Goal: Task Accomplishment & Management: Use online tool/utility

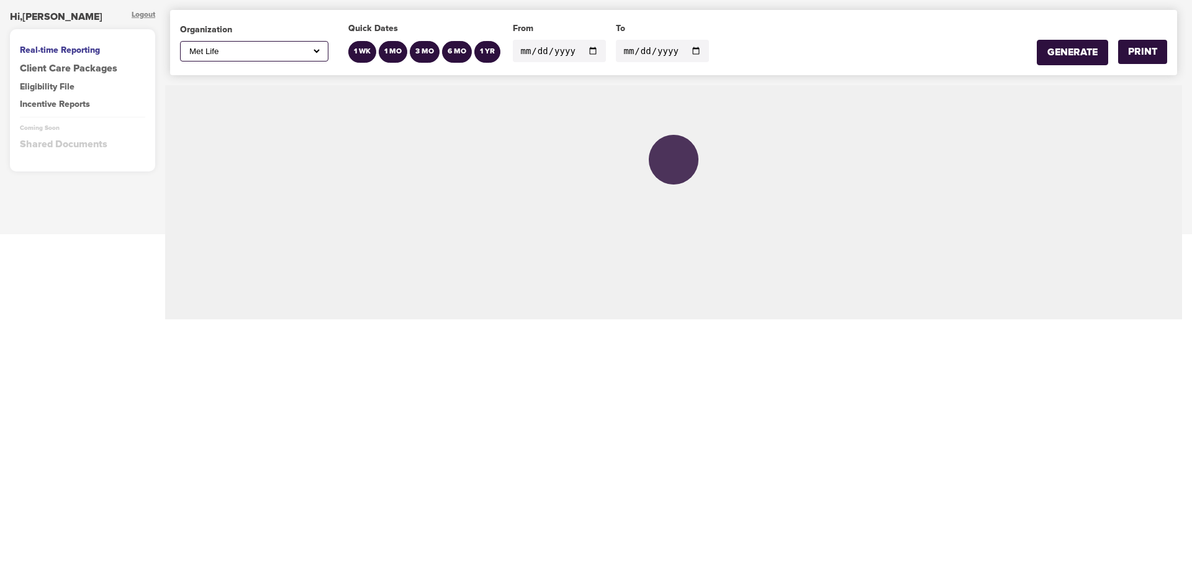
click at [325, 47] on div "All ABC Corp ADM AECOM Aetna AFCU [PERSON_NAME], Inc Alltrust Employees Alltrus…" at bounding box center [254, 51] width 148 height 20
click at [313, 53] on select "All ABC Corp ADM AECOM Aetna AFCU [PERSON_NAME], Inc Alltrust Employees Alltrus…" at bounding box center [254, 51] width 135 height 11
select select "695"
click at [187, 46] on select "All ABC Corp ADM AECOM Aetna AFCU [PERSON_NAME], Inc Alltrust Employees Alltrus…" at bounding box center [254, 51] width 135 height 11
click at [585, 49] on input "2020-01-01" at bounding box center [559, 51] width 93 height 22
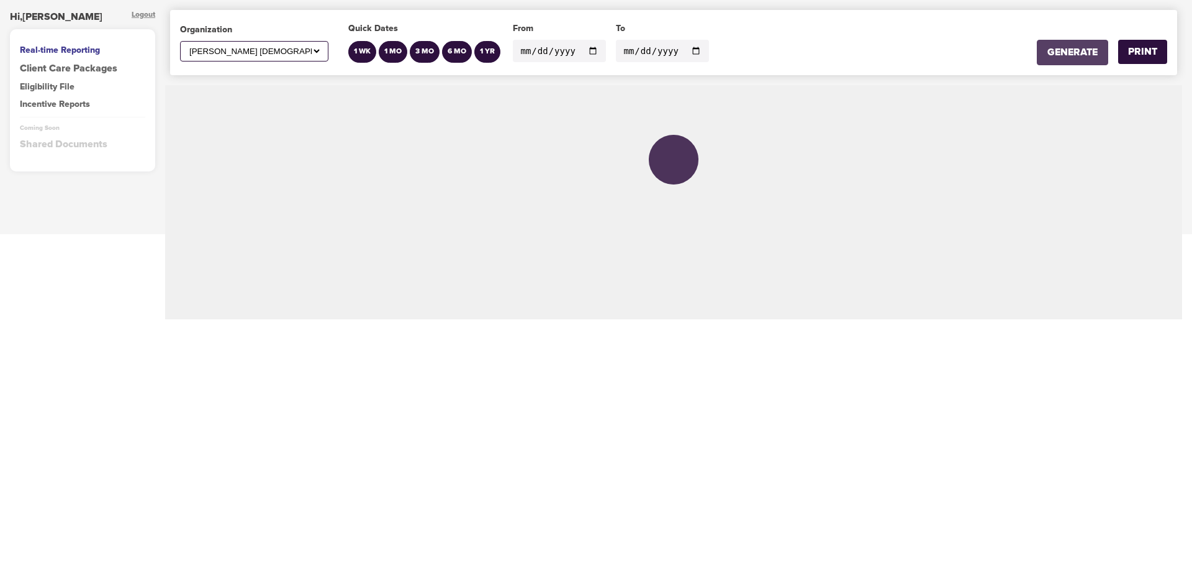
type input "[DATE]"
click at [1089, 52] on div "GENERATE" at bounding box center [1072, 52] width 50 height 14
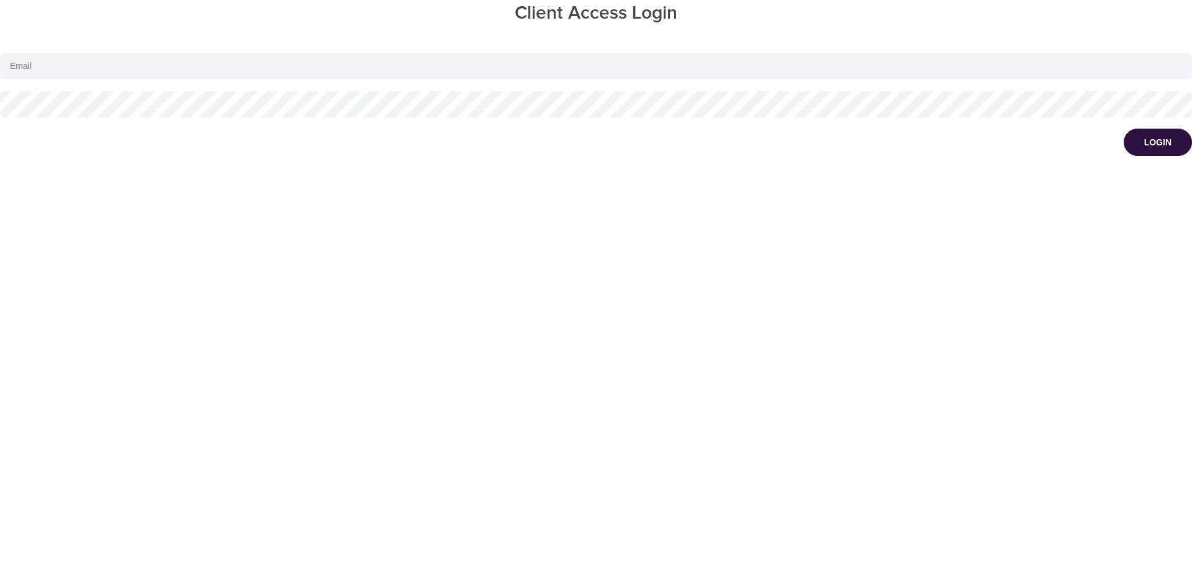
type input "[EMAIL_ADDRESS][DOMAIN_NAME]"
click at [1166, 143] on div "Login" at bounding box center [1157, 142] width 27 height 12
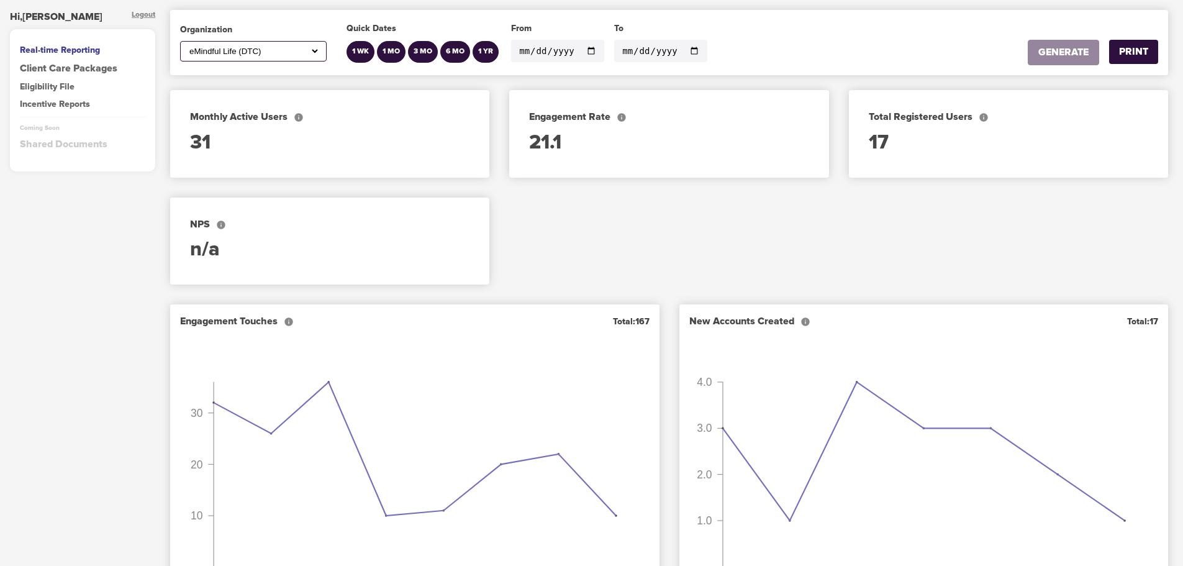
click at [316, 56] on select "All ABC Corp ADM AECOM Aetna AFCU [PERSON_NAME], Inc Alltrust Employees Alltrus…" at bounding box center [253, 51] width 133 height 11
select select "695"
click at [187, 46] on select "All ABC Corp ADM AECOM Aetna AFCU [PERSON_NAME], Inc Alltrust Employees Alltrus…" at bounding box center [253, 51] width 133 height 11
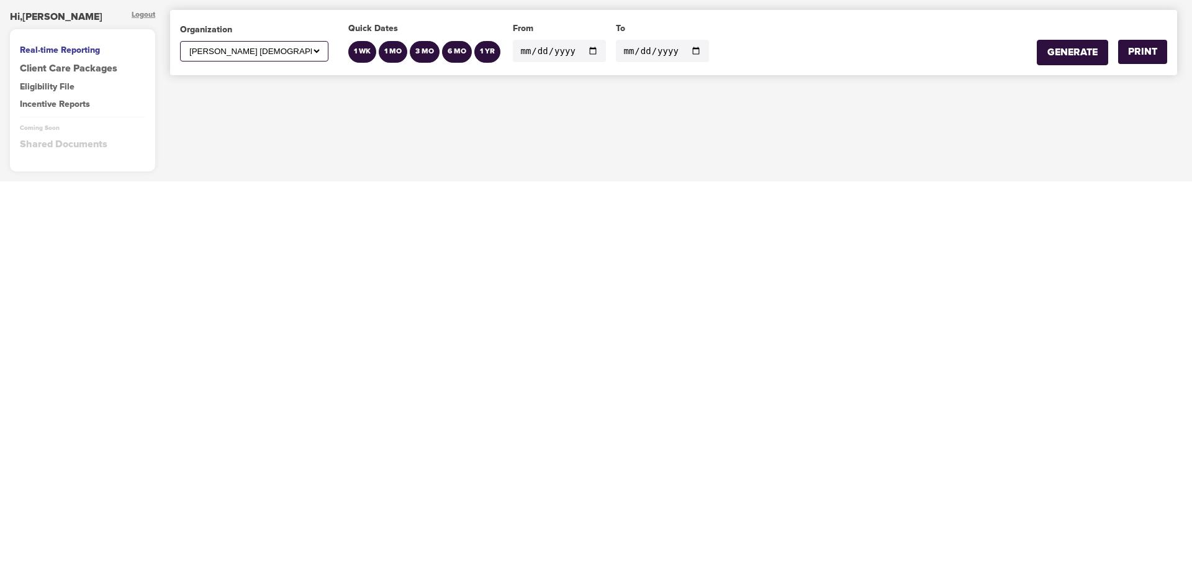
click at [589, 52] on input "[DATE]" at bounding box center [559, 51] width 93 height 22
type input "[DATE]"
click at [686, 53] on input "[DATE]" at bounding box center [662, 51] width 93 height 22
type input "[DATE]"
click at [1087, 52] on div "GENERATE" at bounding box center [1072, 52] width 50 height 14
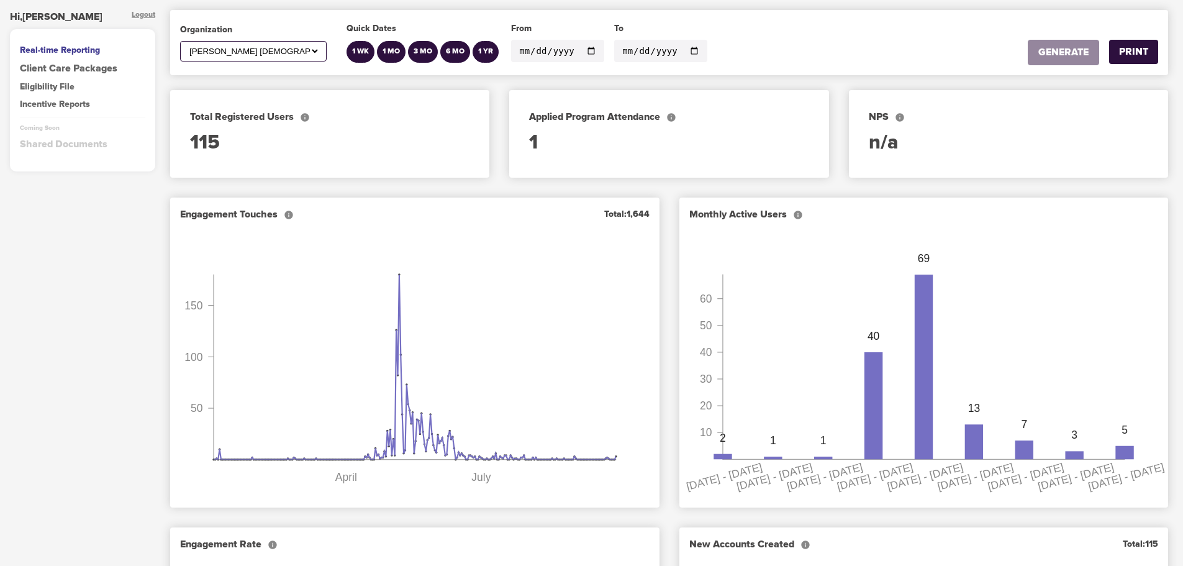
click at [588, 53] on input "[DATE]" at bounding box center [557, 51] width 93 height 22
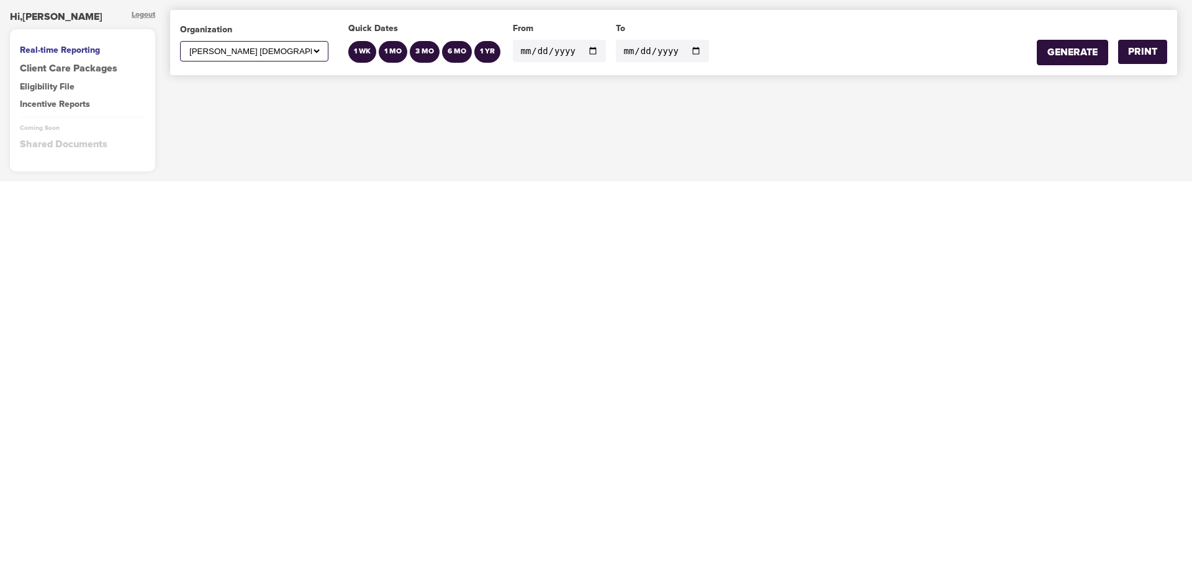
type input "[DATE]"
click at [664, 51] on input "[DATE]" at bounding box center [662, 51] width 93 height 22
click at [685, 50] on input "[DATE]" at bounding box center [662, 51] width 93 height 22
click at [683, 49] on input "[DATE]" at bounding box center [662, 51] width 93 height 22
type input "[DATE]"
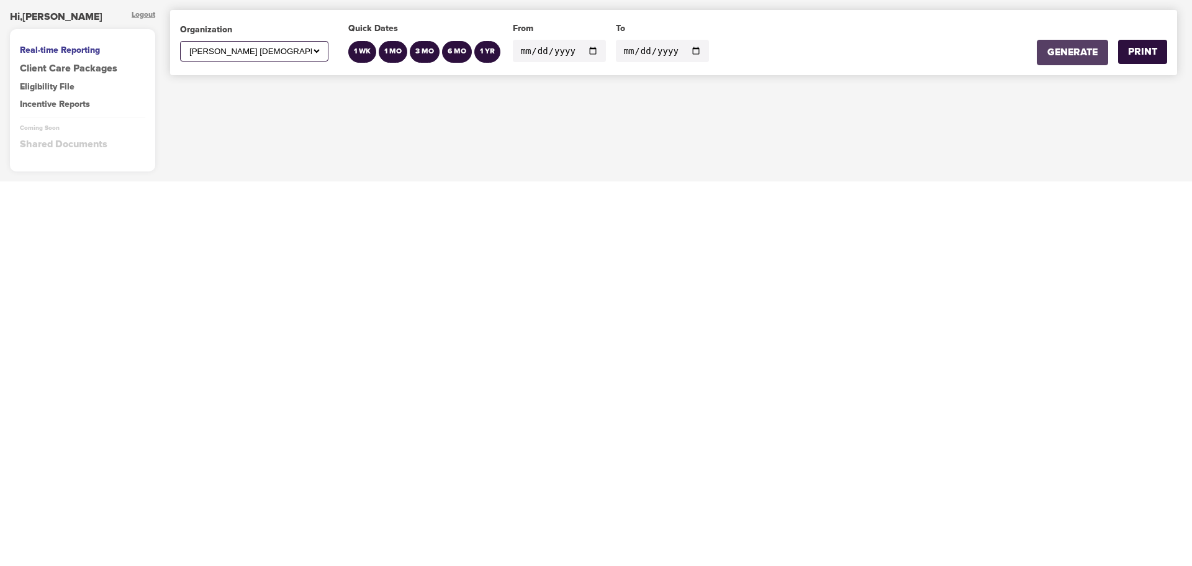
click at [1059, 51] on div "GENERATE" at bounding box center [1072, 52] width 50 height 14
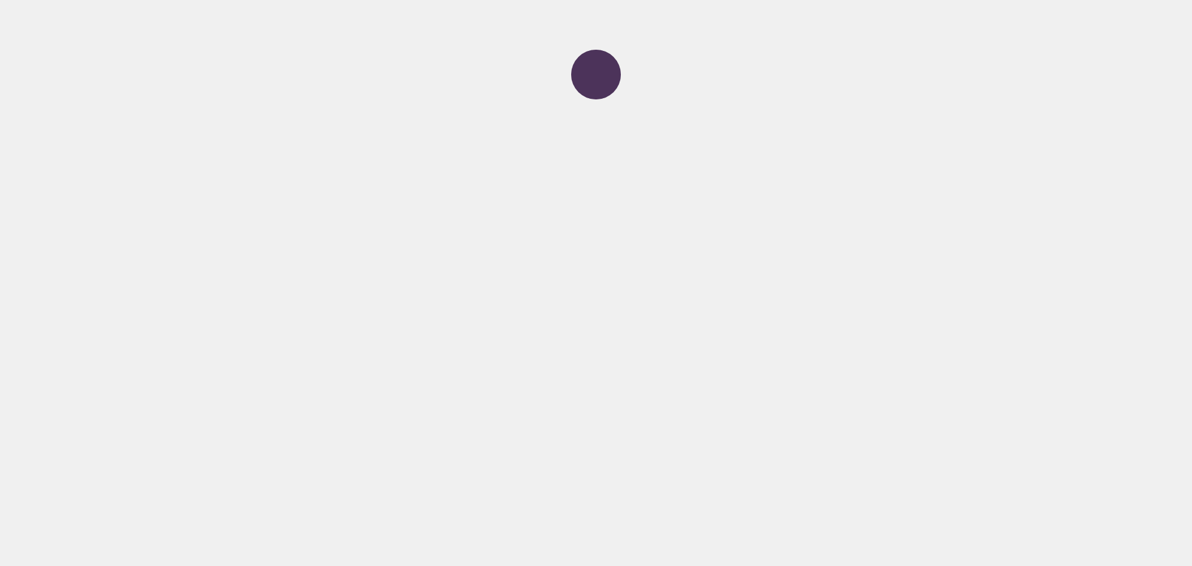
select select "1"
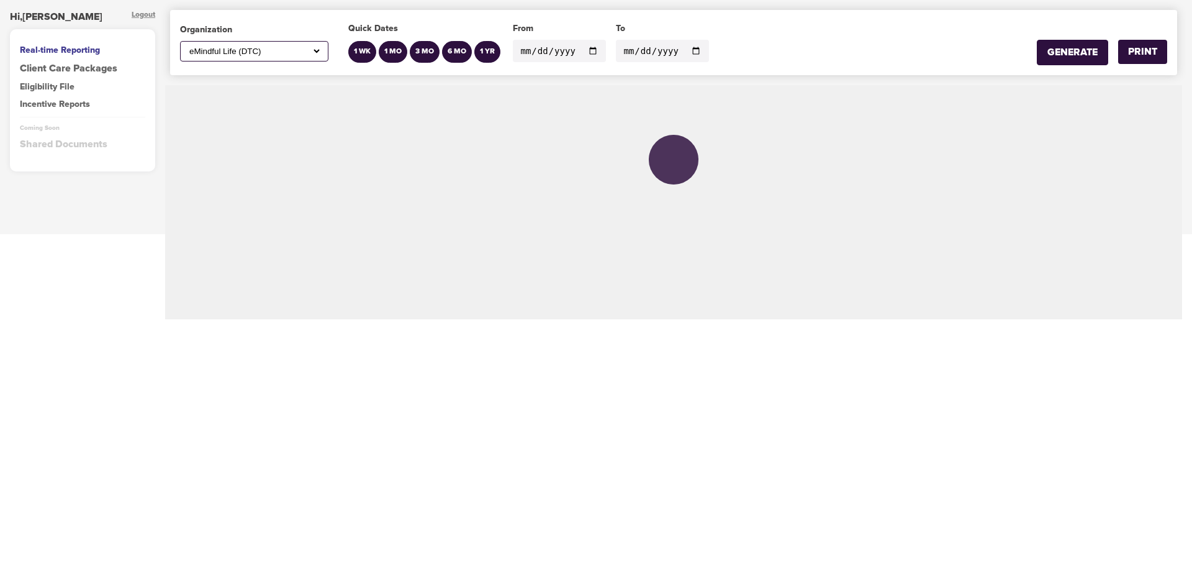
click at [590, 48] on input "2025-10-01" at bounding box center [559, 51] width 93 height 22
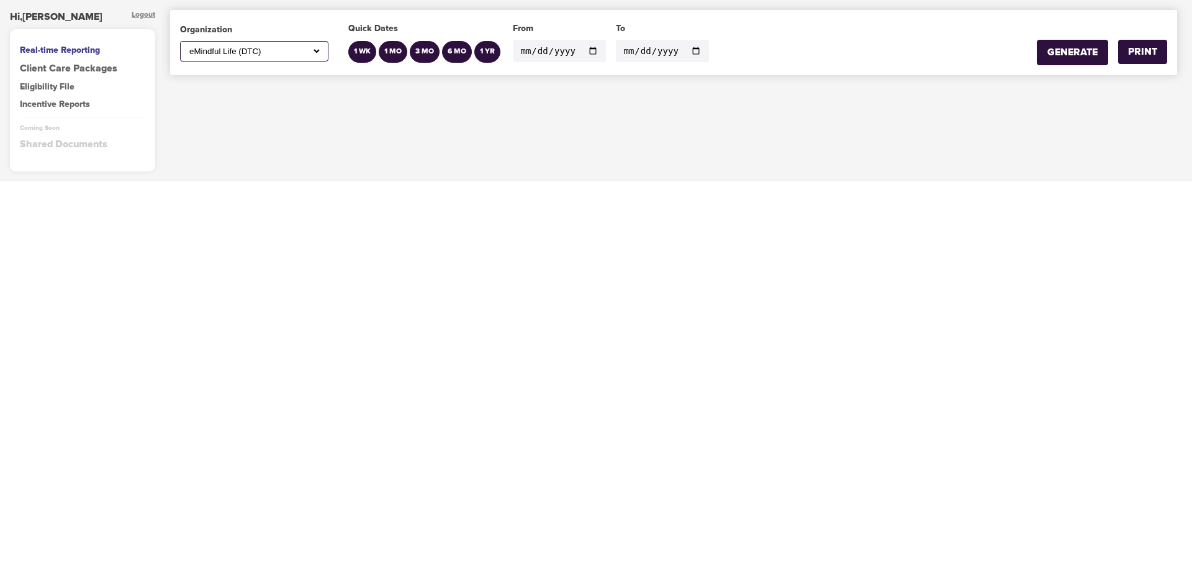
type input "[DATE]"
click at [243, 52] on select "All ABC Corp ADM AECOM Aetna AFCU [PERSON_NAME], Inc Alltrust Employees Alltrus…" at bounding box center [254, 51] width 135 height 11
select select "695"
click at [187, 46] on select "All ABC Corp ADM AECOM Aetna AFCU [PERSON_NAME], Inc Alltrust Employees Alltrus…" at bounding box center [254, 51] width 135 height 11
click at [656, 52] on input "[DATE]" at bounding box center [662, 51] width 93 height 22
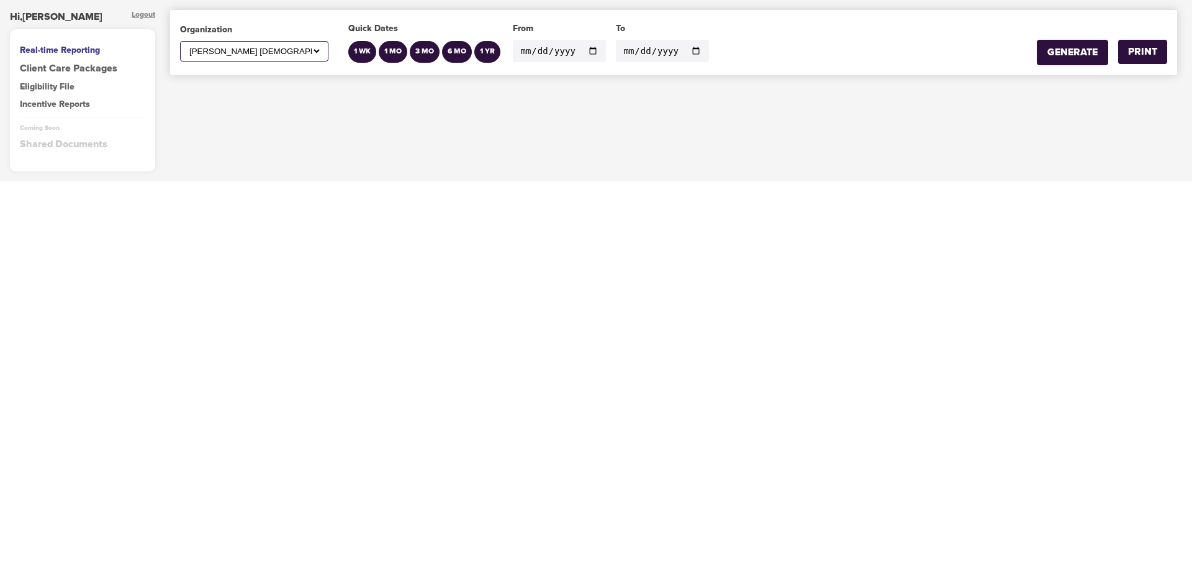
click at [682, 51] on input "[DATE]" at bounding box center [662, 51] width 93 height 22
click at [1068, 50] on div "GENERATE" at bounding box center [1072, 52] width 50 height 14
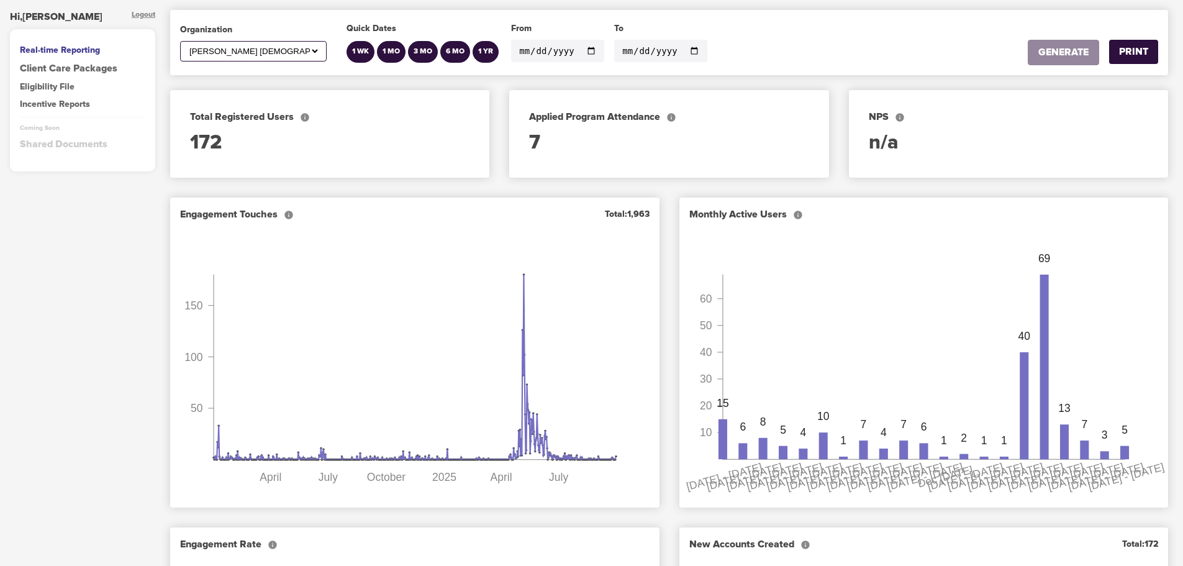
click at [687, 49] on input "[DATE]" at bounding box center [660, 51] width 93 height 22
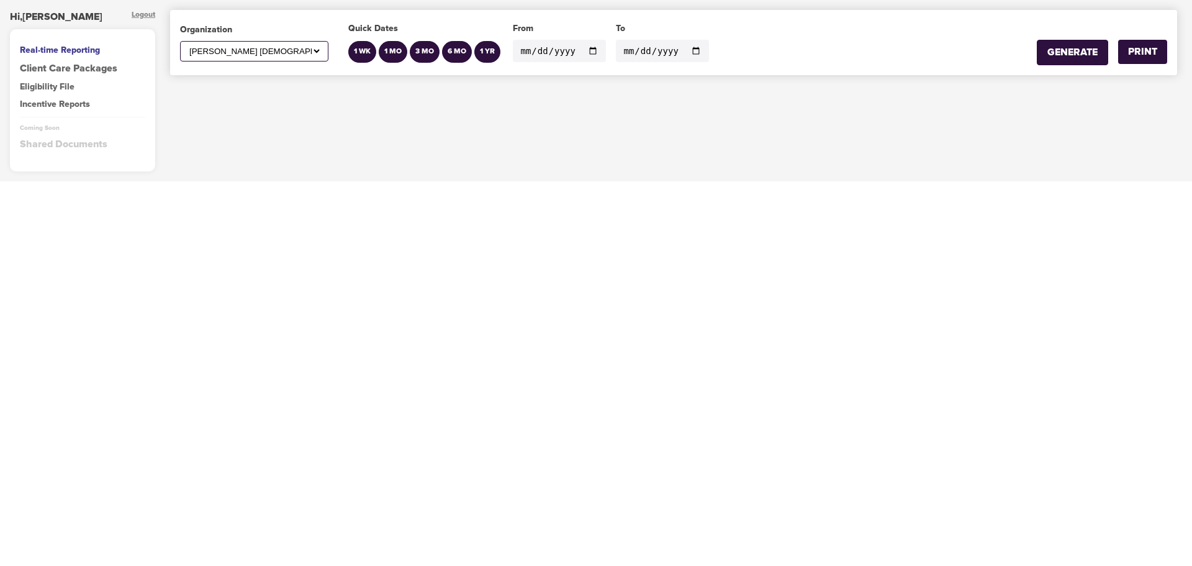
type input "[DATE]"
click at [1077, 52] on div "GENERATE" at bounding box center [1072, 52] width 50 height 14
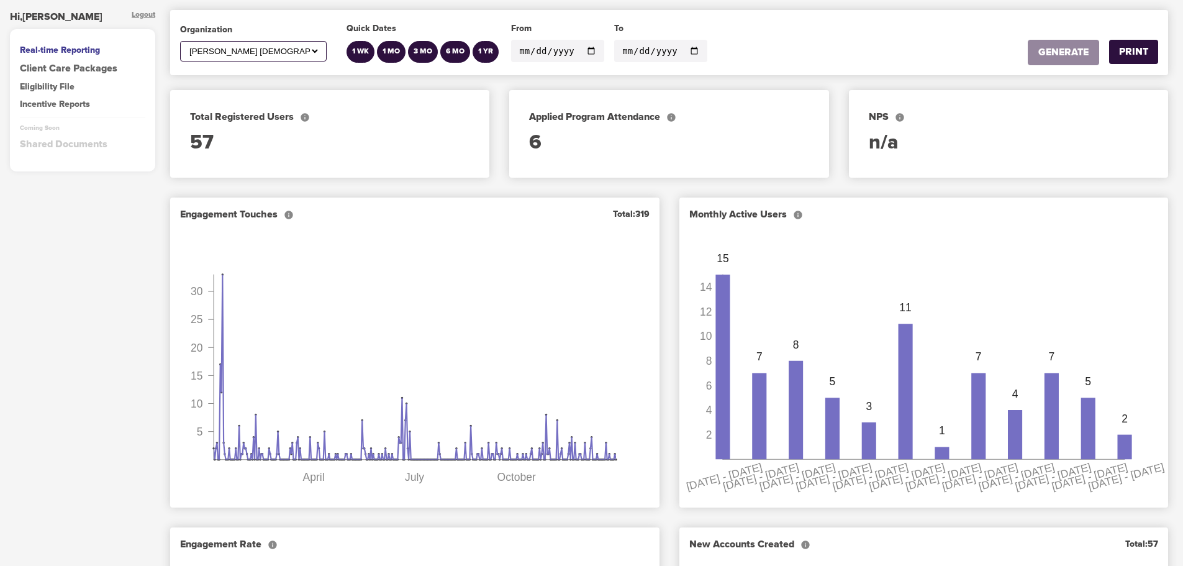
click at [590, 52] on input "[DATE]" at bounding box center [557, 51] width 93 height 22
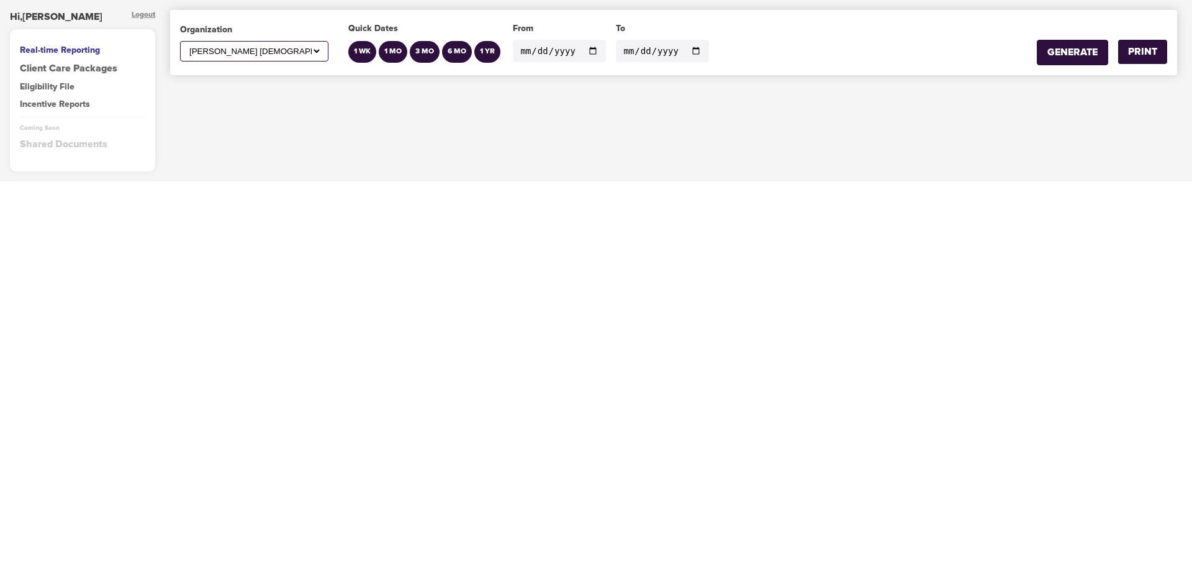
type input "2023-01-01"
click at [683, 52] on input "[DATE]" at bounding box center [662, 51] width 93 height 22
type input "2023-12-31"
click at [1071, 54] on div "GENERATE" at bounding box center [1072, 52] width 50 height 14
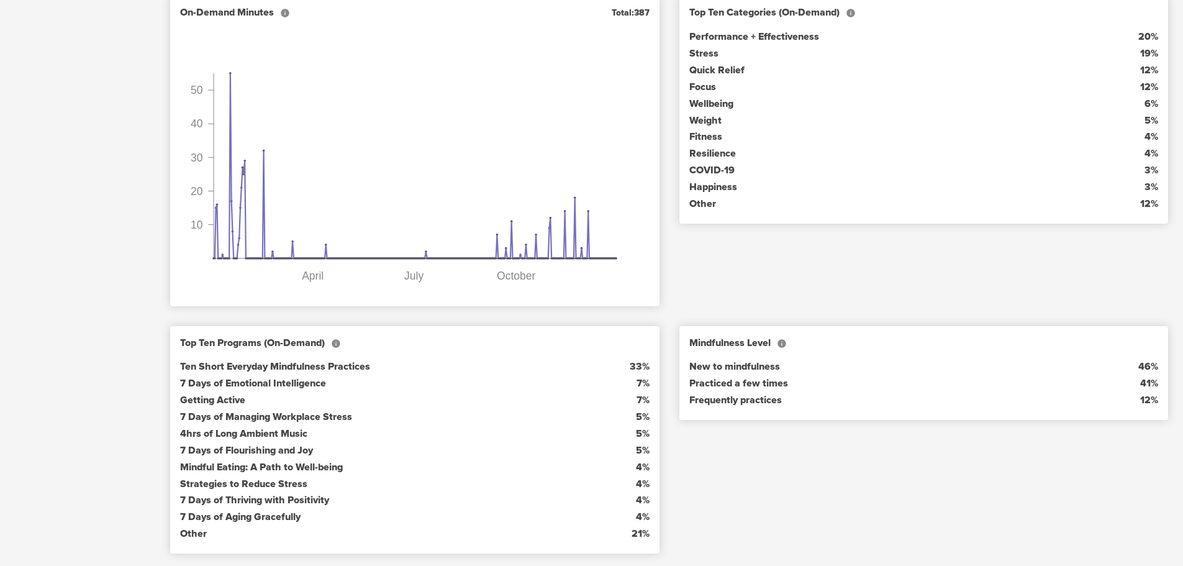
scroll to position [1193, 0]
